Goal: Information Seeking & Learning: Check status

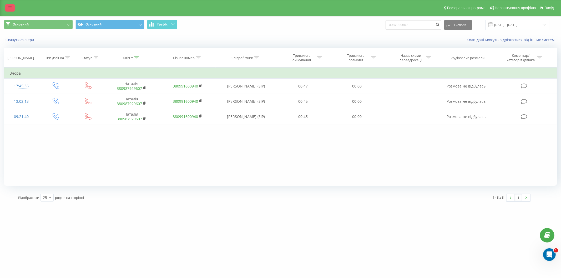
click at [11, 6] on icon at bounding box center [9, 8] width 3 height 4
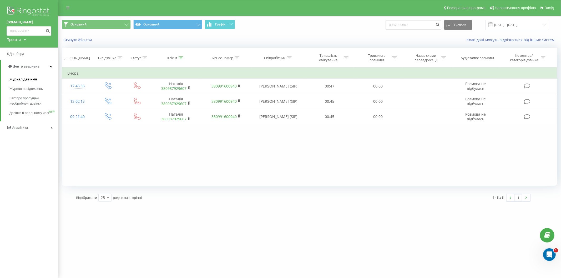
click at [21, 80] on span "Журнал дзвінків" at bounding box center [23, 79] width 28 height 5
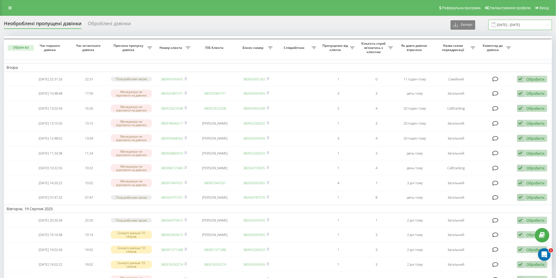
click at [521, 22] on input "19.08.2025 - 20.08.2025" at bounding box center [521, 25] width 64 height 10
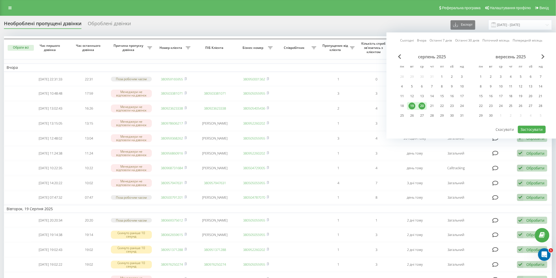
click at [422, 103] on div "20" at bounding box center [422, 106] width 7 height 7
click at [433, 105] on div "21" at bounding box center [432, 106] width 7 height 7
click at [534, 127] on button "Застосувати" at bounding box center [532, 130] width 28 height 8
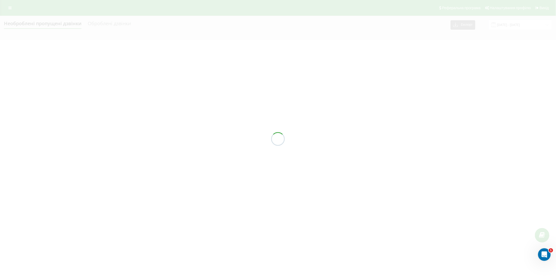
type input "[DATE] - [DATE]"
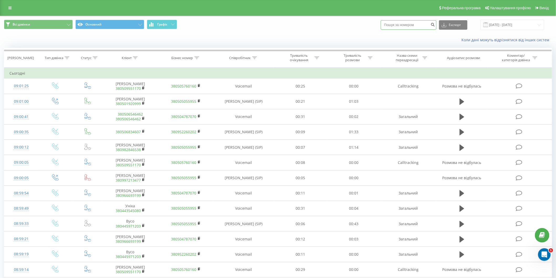
click at [413, 25] on input at bounding box center [409, 24] width 56 height 9
paste input "0662533885"
type input "0662533885"
